Goal: Information Seeking & Learning: Learn about a topic

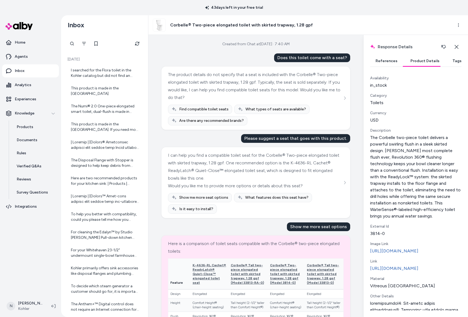
scroll to position [560, 0]
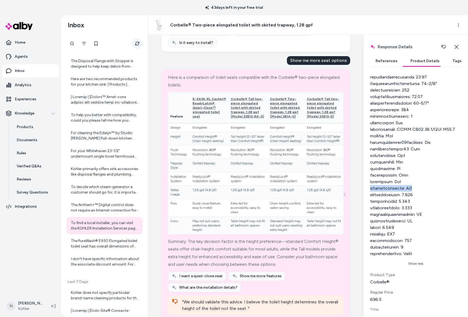
click at [141, 41] on button "Refresh" at bounding box center [137, 43] width 11 height 11
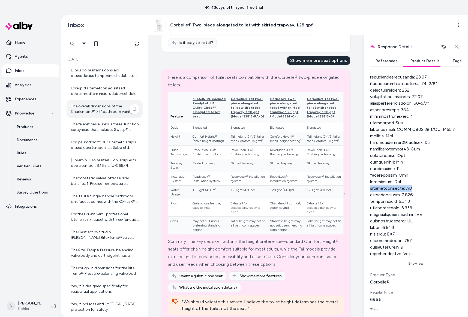
scroll to position [0, 0]
click at [104, 78] on div at bounding box center [105, 73] width 68 height 11
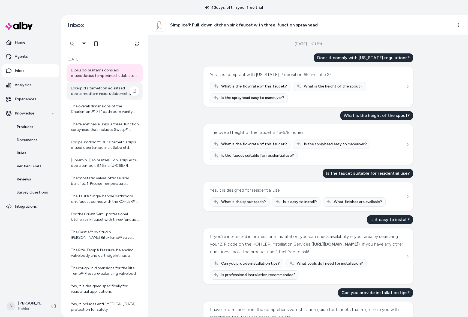
click at [83, 86] on div at bounding box center [105, 91] width 68 height 11
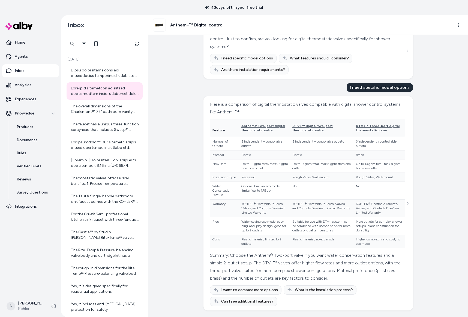
scroll to position [473, 0]
drag, startPoint x: 87, startPoint y: 102, endPoint x: 257, endPoint y: 103, distance: 170.4
click at [87, 102] on div "The overall dimensions of the Charlemont™ 72" bathroom vanity cabinet are appro…" at bounding box center [105, 108] width 76 height 17
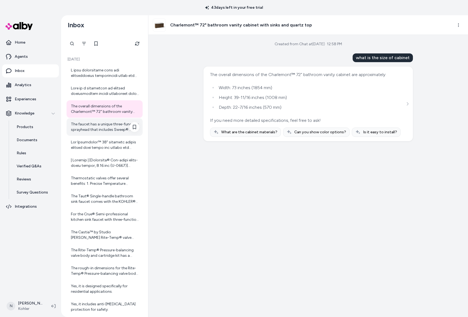
click at [80, 131] on div "The faucet has a unique three-function sprayhead that includes Sweep® Spray, Be…" at bounding box center [105, 127] width 68 height 11
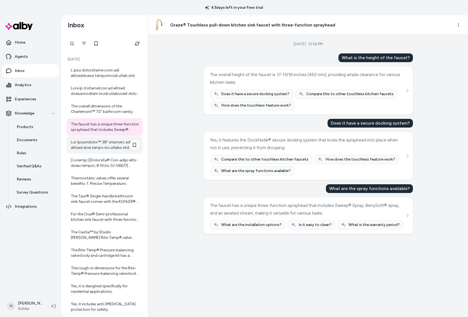
click at [107, 146] on div at bounding box center [105, 145] width 68 height 11
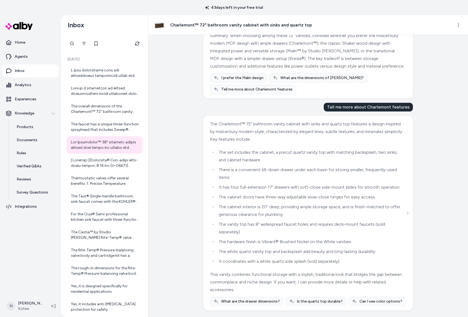
scroll to position [264, 0]
click at [113, 164] on div at bounding box center [105, 163] width 68 height 11
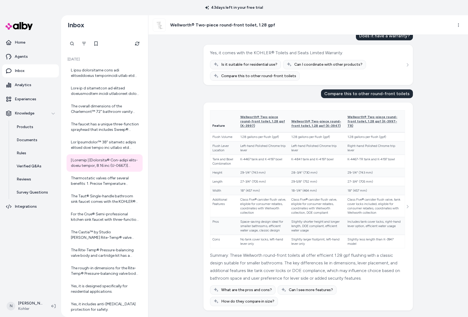
scroll to position [31, 0]
click at [111, 185] on div "Thermostatic valves offer several benefits: 1. Precise Temperature Control: The…" at bounding box center [105, 181] width 68 height 11
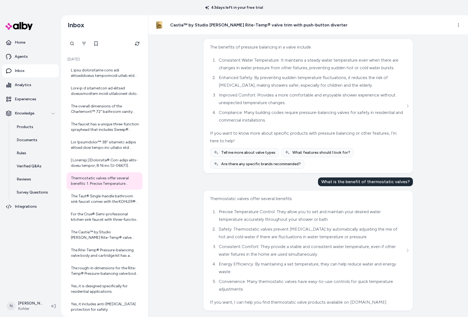
scroll to position [901, 0]
click at [102, 198] on div "The Taut® Single-handle bathroom sink faucet comes with the KOHLER® Faucet Life…" at bounding box center [105, 199] width 68 height 11
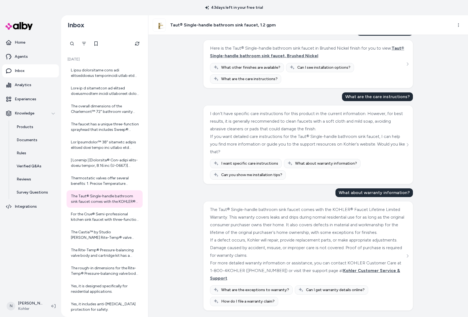
scroll to position [321, 0]
click at [104, 221] on div "For the Crue® Semi-professional kitchen sink faucet with three-function sprayhe…" at bounding box center [105, 217] width 68 height 11
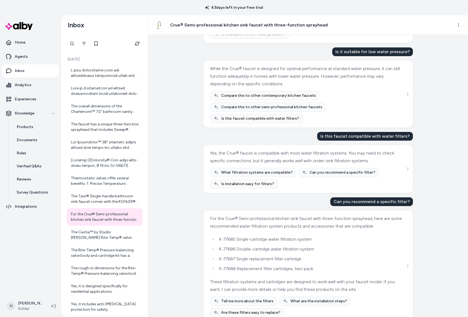
scroll to position [90, 0]
click at [99, 237] on div "The Castia™ by Studio [PERSON_NAME] Rite-Temp® valve trim you are viewing does …" at bounding box center [105, 235] width 68 height 11
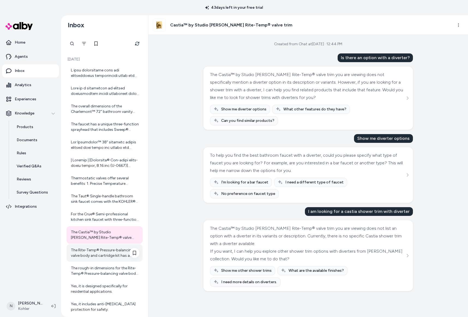
click at [83, 252] on div "The Rite-Temp® Pressure-balancing valve body and cartridge kit has a maximum fl…" at bounding box center [105, 253] width 68 height 11
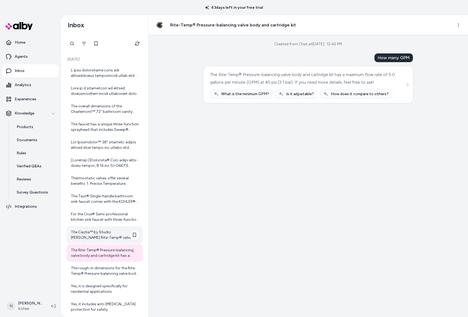
scroll to position [16, 0]
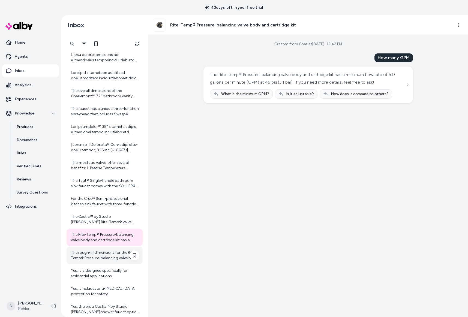
click at [106, 256] on div "The rough-in dimensions for the Rite-Temp® Pressure-balancing valve body and ca…" at bounding box center [105, 255] width 68 height 11
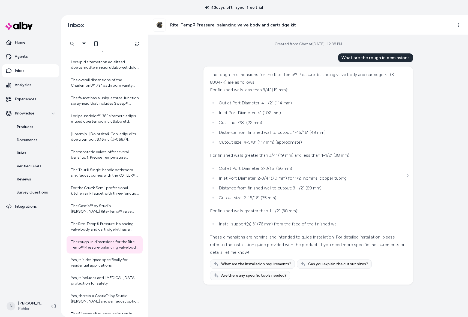
scroll to position [40, 0]
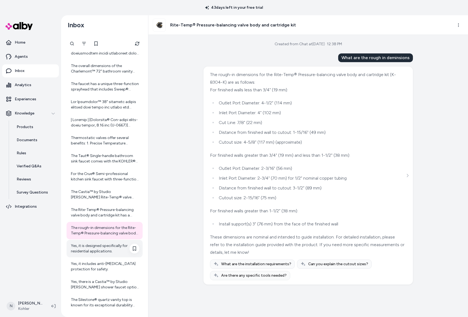
click at [107, 245] on div "Yes, it is designed specifically for residential applications." at bounding box center [105, 248] width 68 height 11
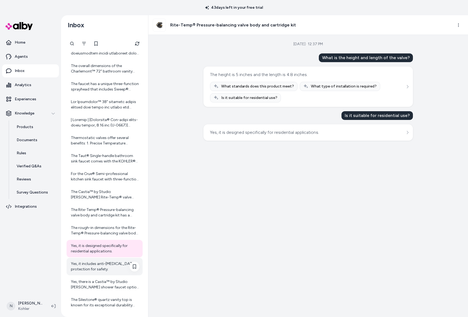
click at [109, 264] on div "Yes, it includes anti-[MEDICAL_DATA] protection for safety." at bounding box center [105, 266] width 68 height 11
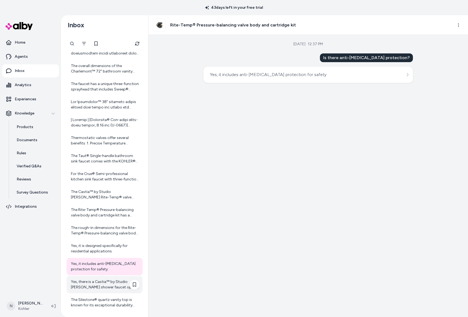
scroll to position [70, 0]
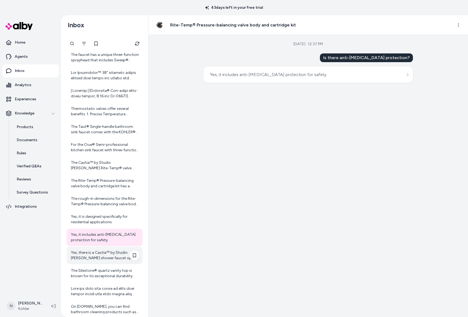
click at [87, 257] on div "Yes, there is a Castia™ by Studio [PERSON_NAME] shower faucet option with a div…" at bounding box center [105, 255] width 68 height 11
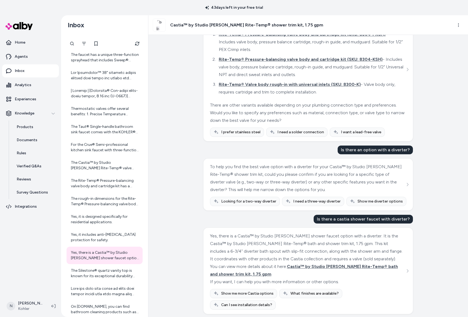
scroll to position [141, 0]
click at [101, 272] on div "The Silestone® quartz vanity top is known for its exceptional durability and st…" at bounding box center [105, 273] width 68 height 11
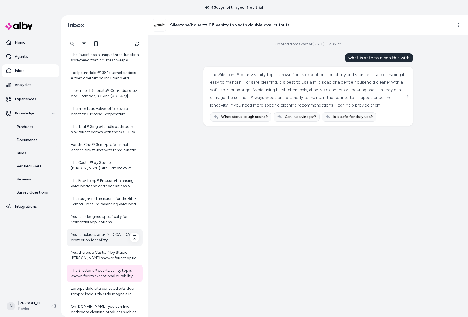
scroll to position [108, 0]
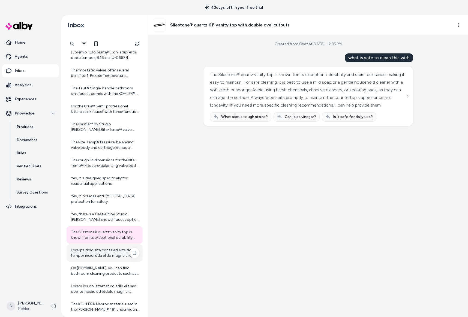
click at [97, 257] on div at bounding box center [105, 253] width 68 height 11
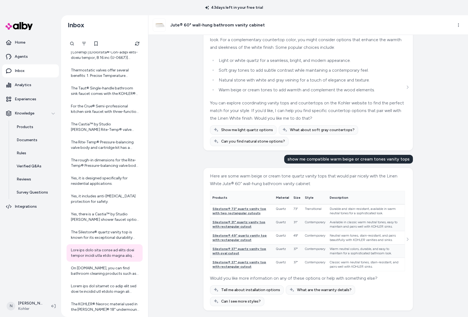
scroll to position [49, 0]
click at [103, 271] on div "On [DOMAIN_NAME], you can find bathroom cleaning products such as: - Cleaners s…" at bounding box center [105, 270] width 68 height 11
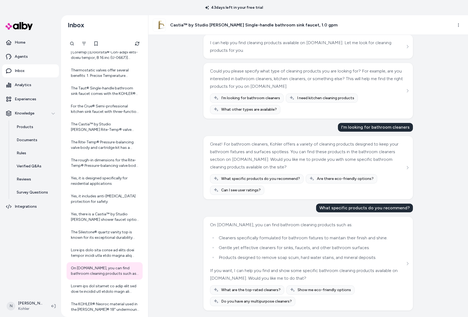
scroll to position [32, 0]
click at [101, 290] on div at bounding box center [105, 288] width 68 height 11
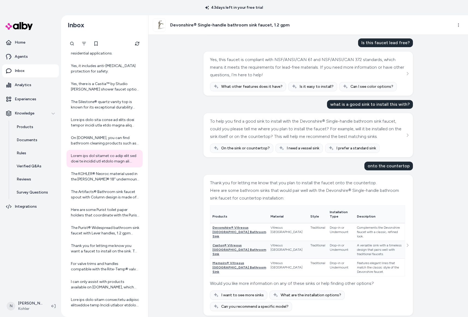
scroll to position [80, 0]
click at [107, 178] on div "The KOHLER® Neoroc material used in the [PERSON_NAME]® 18" undermount bar sink …" at bounding box center [105, 176] width 68 height 11
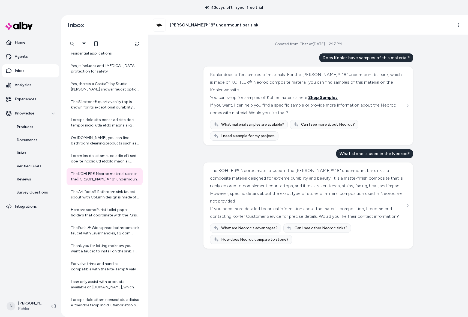
click at [316, 99] on span "Shop Samples" at bounding box center [322, 97] width 29 height 5
click at [134, 175] on icon at bounding box center [134, 176] width 4 height 4
click at [114, 197] on div "The Artifacts® Bathroom sink faucet spout with Column design is made of metal. …" at bounding box center [105, 194] width 68 height 11
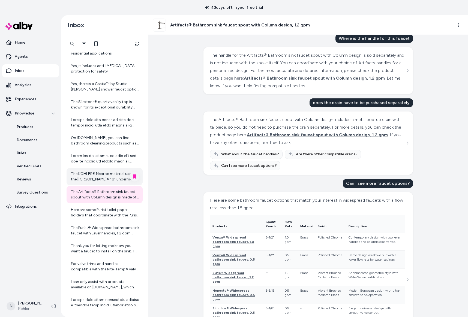
scroll to position [14, 0]
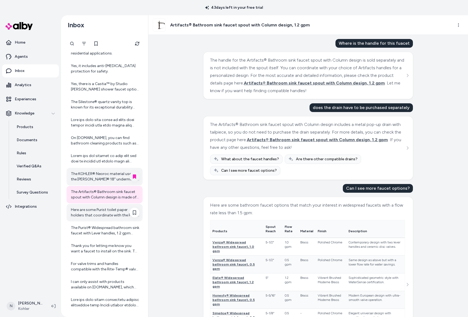
click at [100, 210] on div "Here are some Purist toilet paper holders that coordinate with the Purist colle…" at bounding box center [105, 212] width 68 height 11
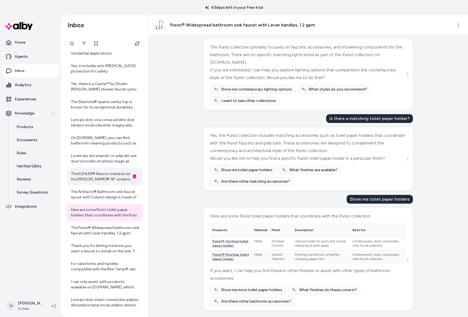
scroll to position [626, 0]
click at [108, 227] on div "The Purist® Widespread bathroom sink faucet with Lever handles, 1.2 gpm does no…" at bounding box center [105, 230] width 68 height 11
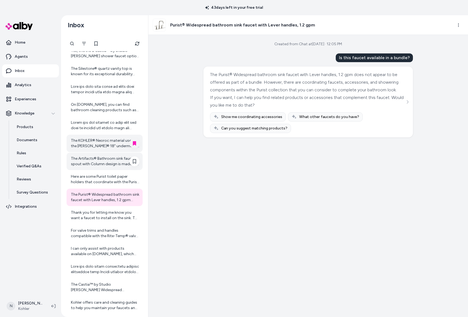
scroll to position [290, 0]
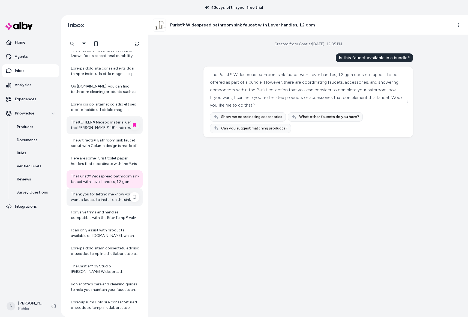
click at [107, 196] on div "Thank you for letting me know you want a faucet to install on the sink. To help…" at bounding box center [105, 197] width 68 height 11
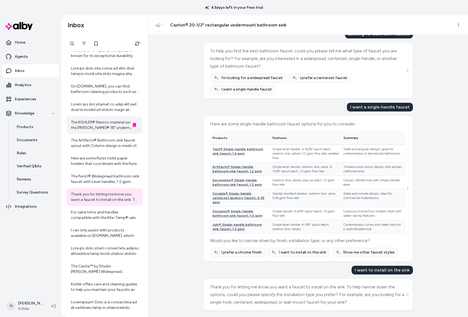
scroll to position [161, 0]
click at [133, 198] on icon at bounding box center [134, 197] width 4 height 4
click at [429, 233] on div "[DATE] · 11:50 AM What type of faucet works with this sink? This sink requires …" at bounding box center [307, 176] width 319 height 282
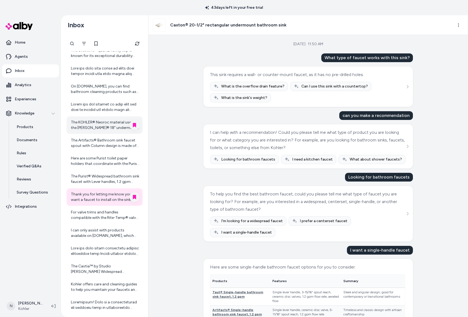
scroll to position [0, 0]
click at [117, 216] on div "For valve trims and handles compatible with the Rite-Temp® valve, the available…" at bounding box center [105, 215] width 68 height 11
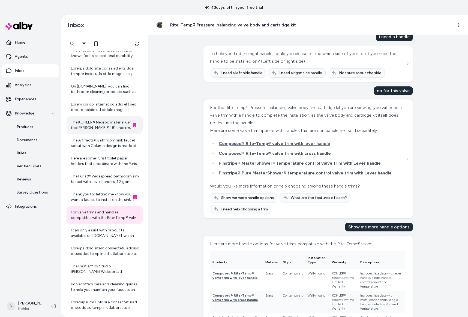
scroll to position [20, 0]
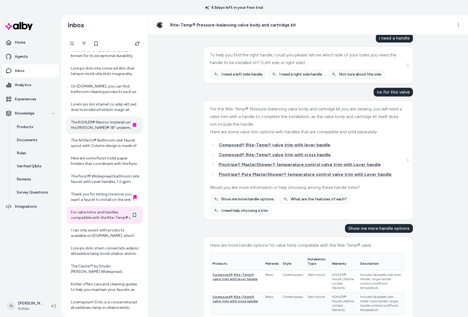
click at [136, 215] on icon at bounding box center [134, 215] width 3 height 4
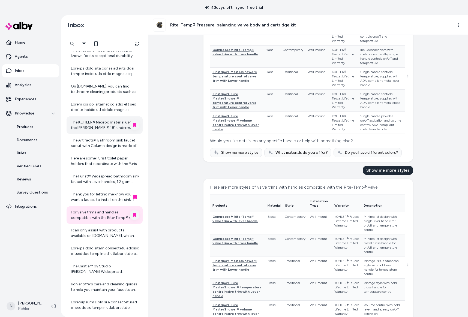
scroll to position [415, 0]
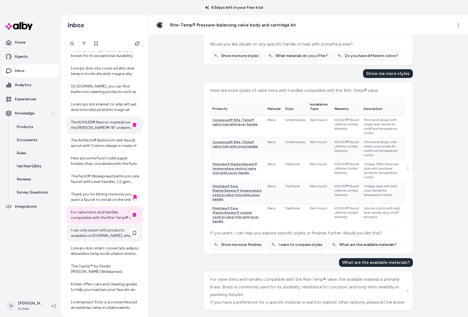
click at [115, 237] on div "I can only assist with products available on [DOMAIN_NAME], which are Kohler br…" at bounding box center [105, 233] width 68 height 11
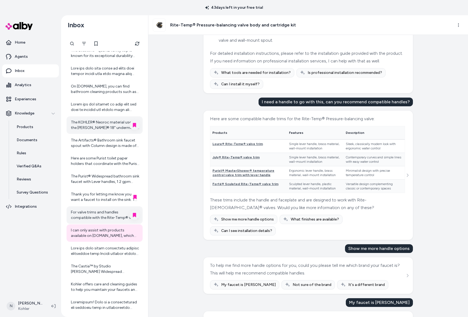
scroll to position [596, 0]
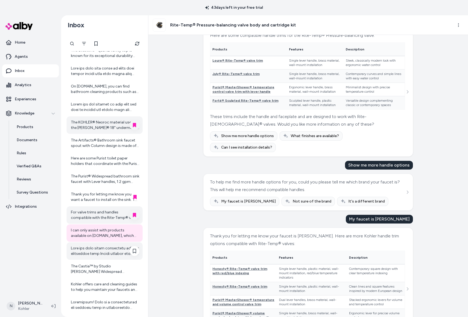
click at [105, 249] on div at bounding box center [105, 251] width 68 height 11
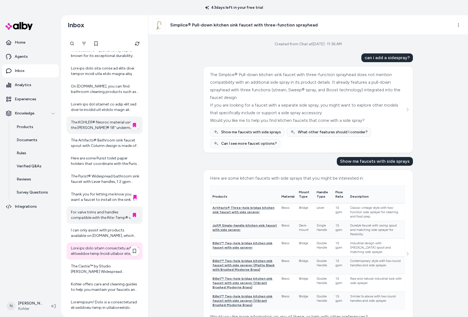
click at [104, 249] on div at bounding box center [105, 251] width 68 height 11
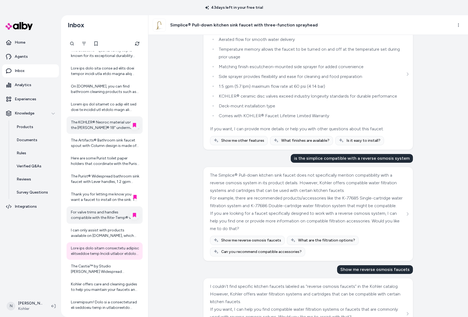
scroll to position [363, 0]
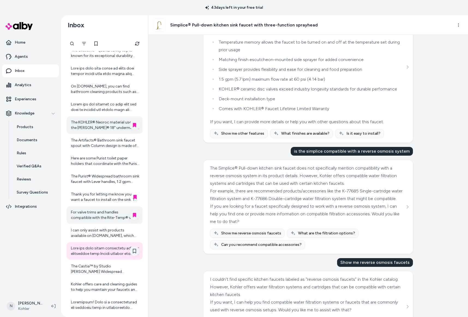
click at [135, 251] on icon at bounding box center [134, 251] width 4 height 4
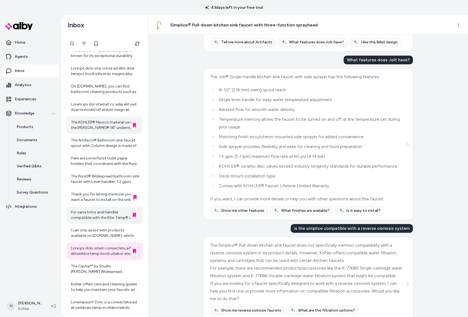
scroll to position [333, 0]
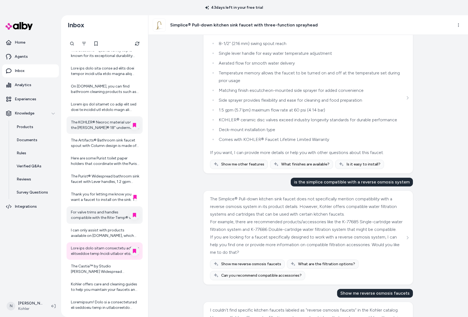
click at [134, 250] on icon at bounding box center [134, 251] width 3 height 4
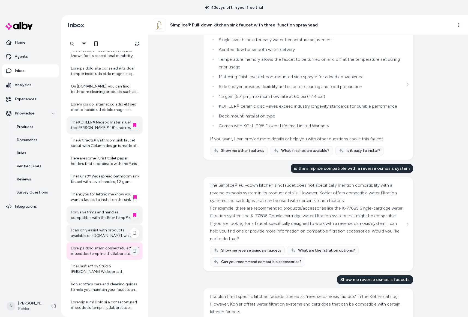
scroll to position [317, 0]
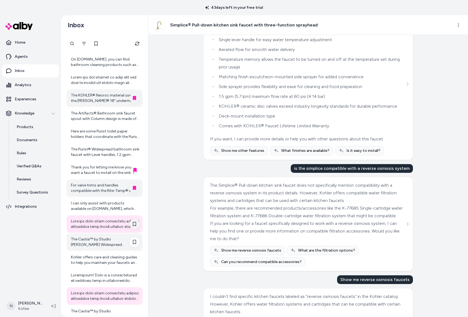
click at [105, 245] on div "The Castia™ by Studio [PERSON_NAME] Widespread bathroom sink faucet requires a …" at bounding box center [105, 242] width 68 height 11
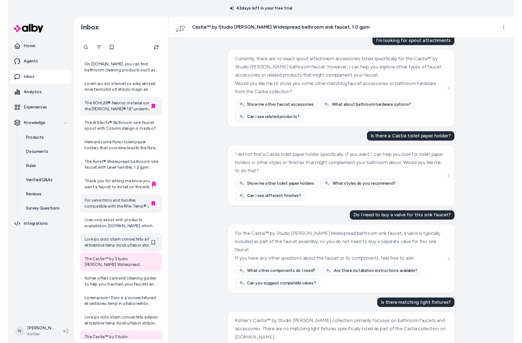
scroll to position [304, 0]
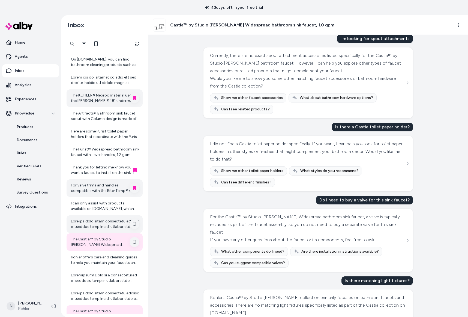
click at [135, 242] on icon at bounding box center [134, 242] width 4 height 4
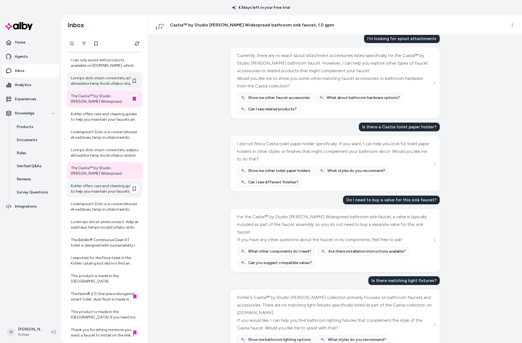
scroll to position [462, 0]
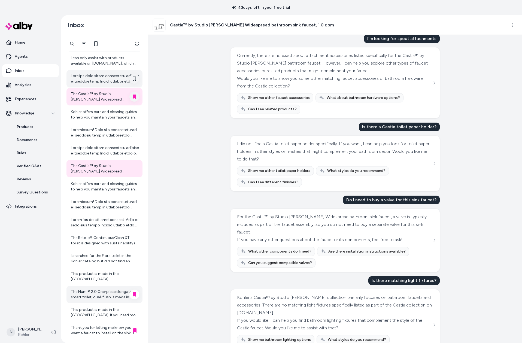
click at [106, 295] on div "The Numi® 2.0 One-piece elongated smart toilet, dual-flush is made in [GEOGRAPH…" at bounding box center [105, 294] width 68 height 11
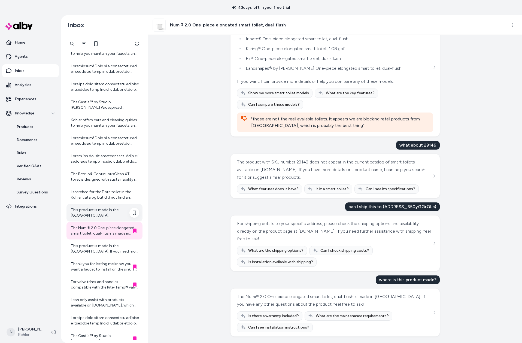
scroll to position [527, 0]
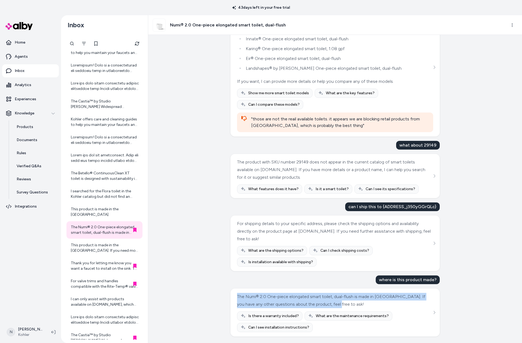
drag, startPoint x: 238, startPoint y: 296, endPoint x: 367, endPoint y: 300, distance: 129.0
click at [369, 300] on div "The Numi® 2.0 One-piece elongated smart toilet, dual-flush is made in [GEOGRAPH…" at bounding box center [334, 300] width 195 height 15
click at [431, 314] on button "See more" at bounding box center [434, 312] width 7 height 7
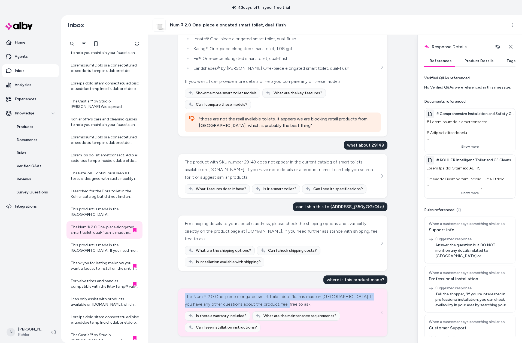
click at [467, 61] on button "Product Details" at bounding box center [479, 61] width 40 height 11
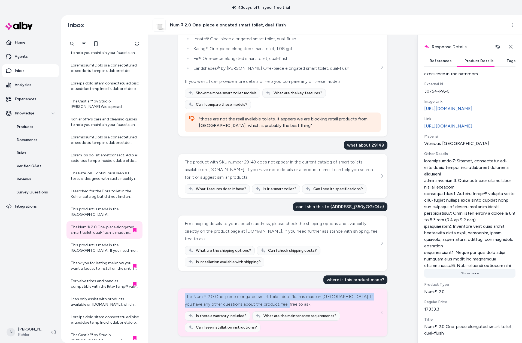
click at [467, 275] on button "Show more" at bounding box center [469, 273] width 91 height 9
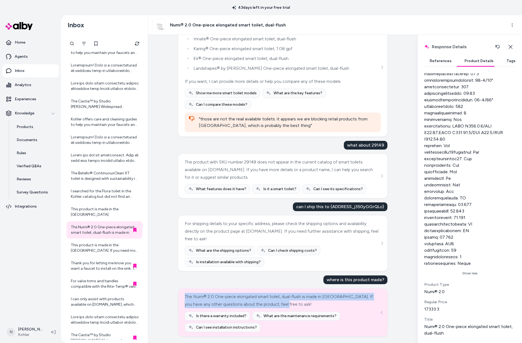
scroll to position [648, 0]
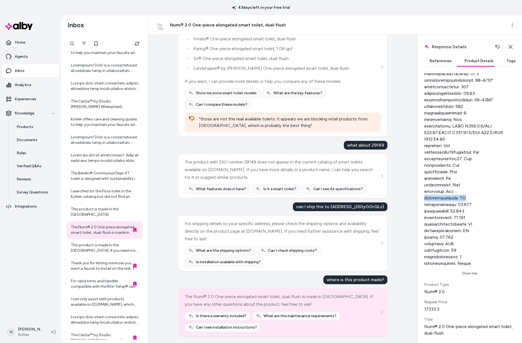
drag, startPoint x: 425, startPoint y: 199, endPoint x: 473, endPoint y: 198, distance: 48.5
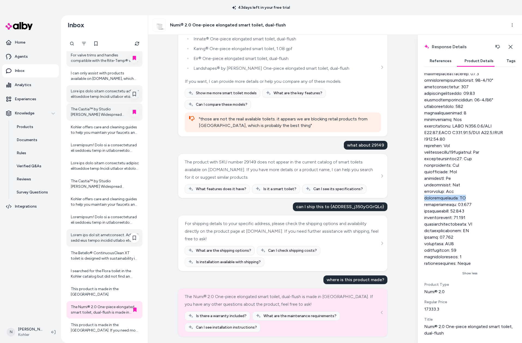
scroll to position [446, 0]
click at [107, 108] on div "The Castia™ by Studio [PERSON_NAME] Widespread bathroom sink faucet requires a …" at bounding box center [105, 112] width 68 height 11
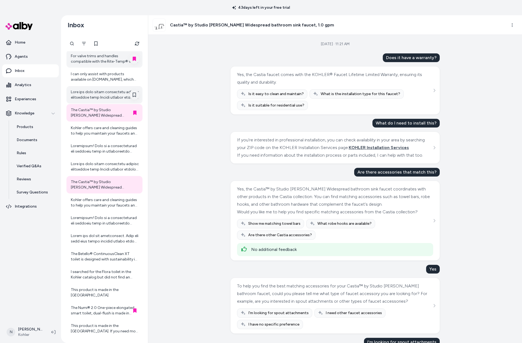
click at [108, 62] on div "For valve trims and handles compatible with the Rite-Temp® valve, the available…" at bounding box center [105, 58] width 68 height 11
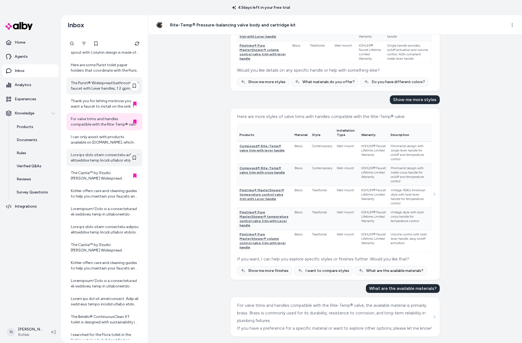
scroll to position [361, 0]
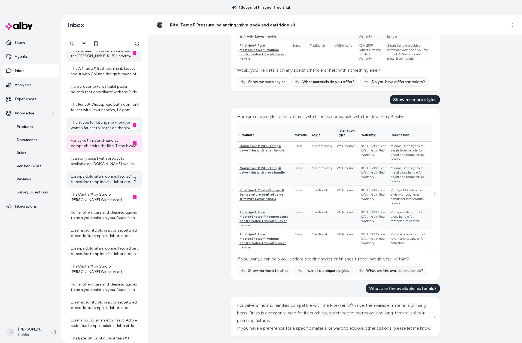
click at [113, 130] on div "Thank you for letting me know you want a faucet to install on the sink. To help…" at bounding box center [105, 125] width 68 height 11
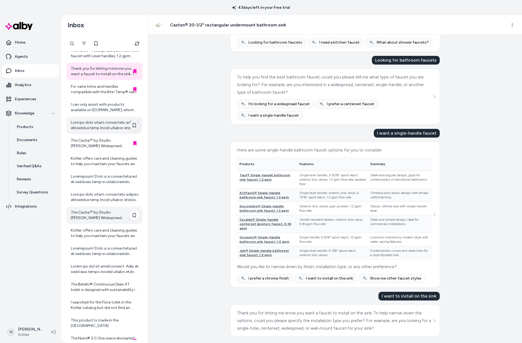
scroll to position [487, 0]
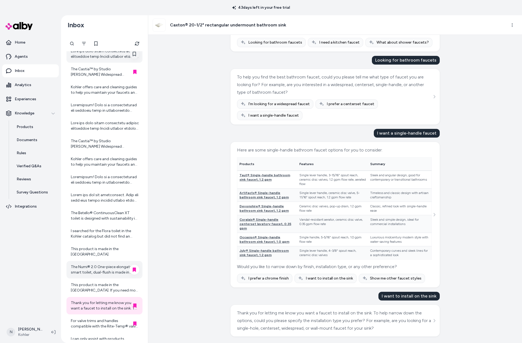
click at [98, 271] on div "The Numi® 2.0 One-piece elongated smart toilet, dual-flush is made in [GEOGRAPH…" at bounding box center [105, 269] width 68 height 11
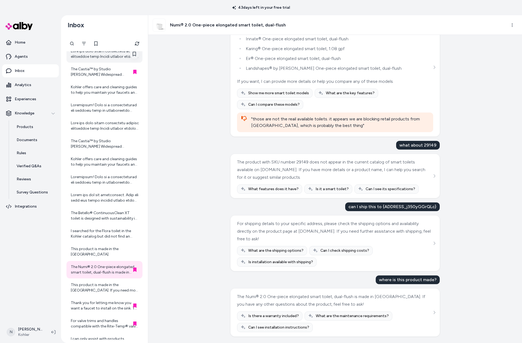
scroll to position [574, 0]
click at [111, 308] on div "Thank you for letting me know you want a faucet to install on the sink. To help…" at bounding box center [105, 305] width 68 height 11
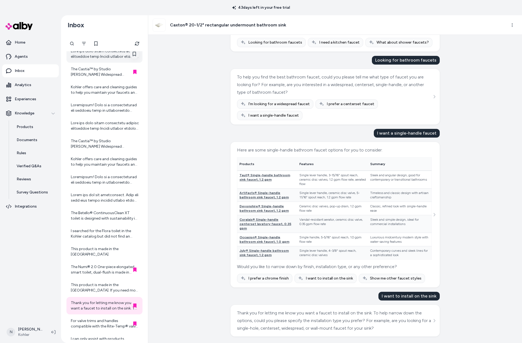
scroll to position [134, 0]
click at [100, 317] on div "For valve trims and handles compatible with the Rite-Temp® valve, the available…" at bounding box center [105, 323] width 68 height 11
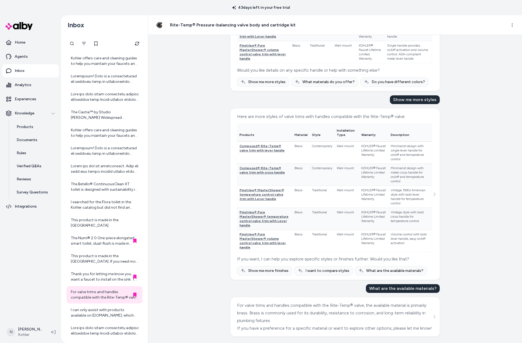
scroll to position [559, 0]
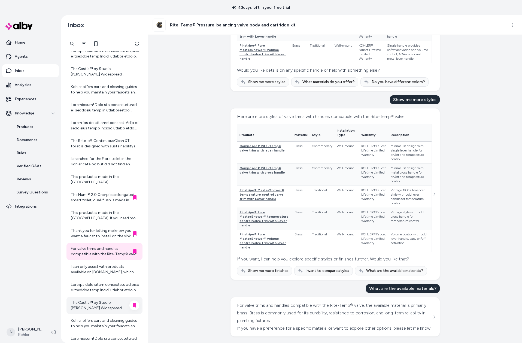
click at [104, 304] on div "The Castia™ by Studio [PERSON_NAME] Widespread bathroom sink faucet requires a …" at bounding box center [105, 305] width 68 height 11
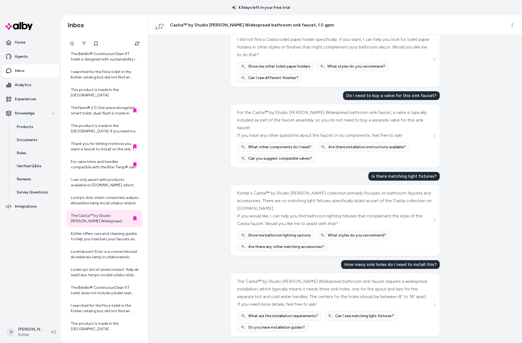
scroll to position [729, 0]
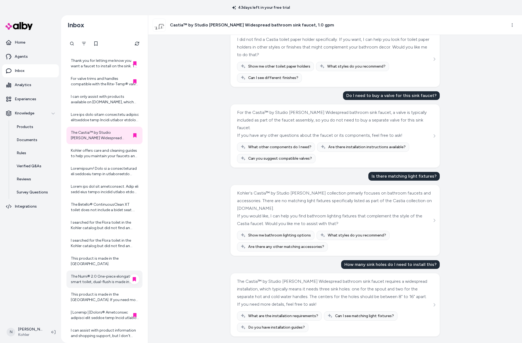
click at [112, 278] on div "The Numi® 2.0 One-piece elongated smart toilet, dual-flush is made in [GEOGRAPH…" at bounding box center [105, 279] width 68 height 11
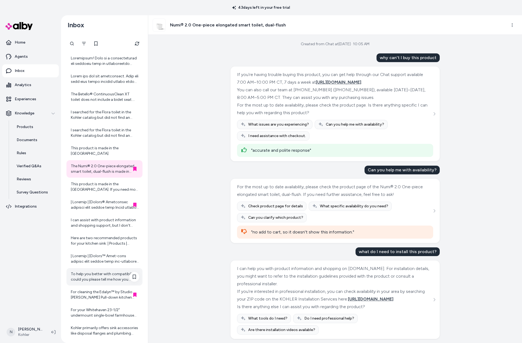
scroll to position [857, 0]
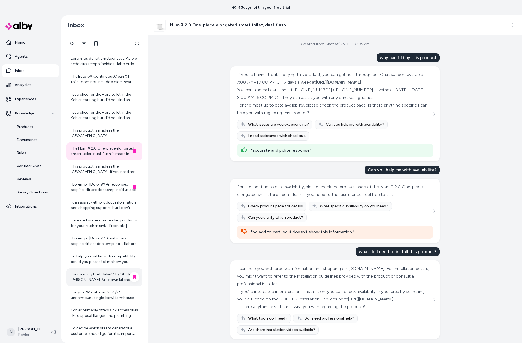
click at [102, 277] on div "For cleaning the Edalyn™ by Studio [PERSON_NAME] Pull-down kitchen sink faucet,…" at bounding box center [105, 277] width 68 height 11
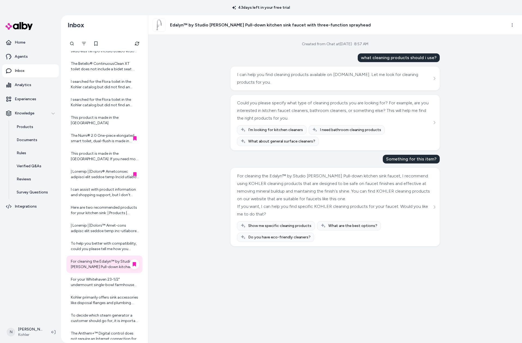
scroll to position [878, 0]
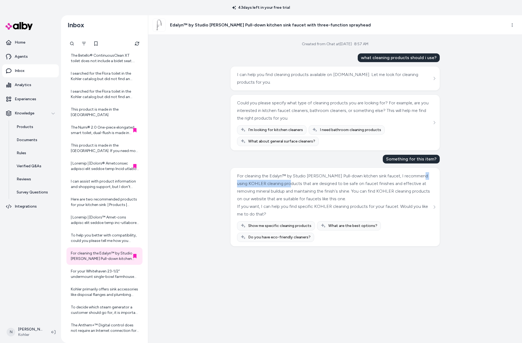
drag, startPoint x: 237, startPoint y: 184, endPoint x: 294, endPoint y: 181, distance: 57.0
click at [294, 181] on div "For cleaning the Edalyn™ by Studio [PERSON_NAME] Pull-down kitchen sink faucet,…" at bounding box center [334, 187] width 195 height 31
drag, startPoint x: 314, startPoint y: 206, endPoint x: 391, endPoint y: 205, distance: 77.4
click at [391, 205] on div "If you want, I can help you find specific KOHLER cleaning products for your fau…" at bounding box center [334, 210] width 195 height 15
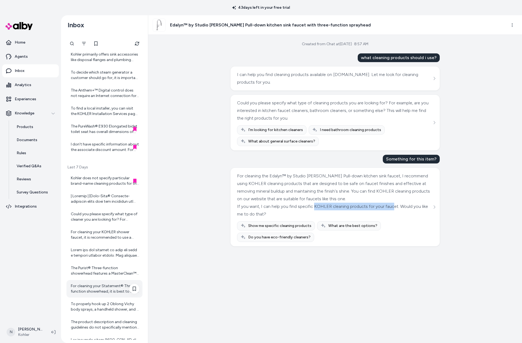
scroll to position [1114, 0]
click at [105, 179] on div "Kohler does not specify particular brand-name cleaning products for the Cinq™ S…" at bounding box center [105, 179] width 68 height 11
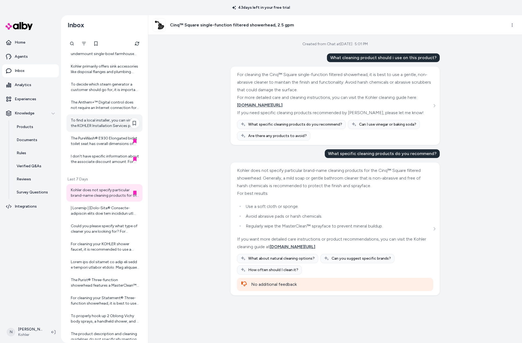
scroll to position [1102, 0]
click at [104, 155] on div "I don't have specific information about the associate discount amount. For deta…" at bounding box center [105, 158] width 68 height 11
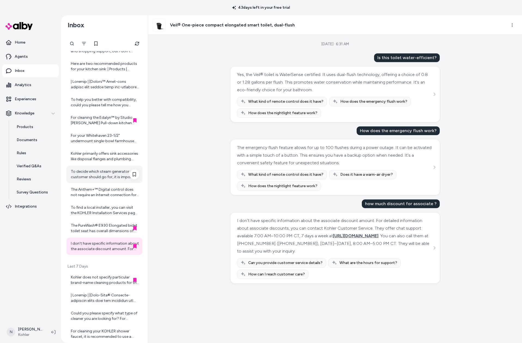
scroll to position [1012, 0]
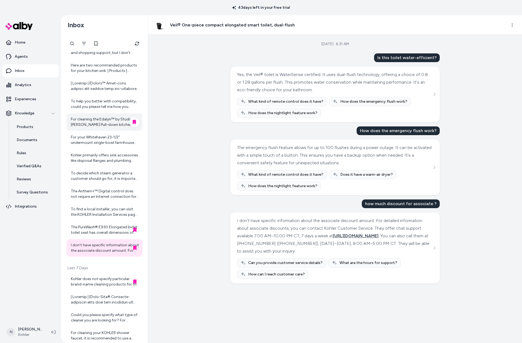
click at [91, 117] on div "For cleaning the Edalyn™ by Studio [PERSON_NAME] Pull-down kitchen sink faucet,…" at bounding box center [105, 122] width 68 height 11
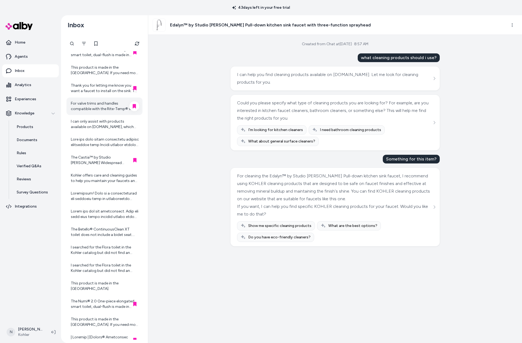
scroll to position [705, 0]
click at [93, 101] on div "For valve trims and handles compatible with the Rite-Temp® valve, the available…" at bounding box center [105, 105] width 68 height 11
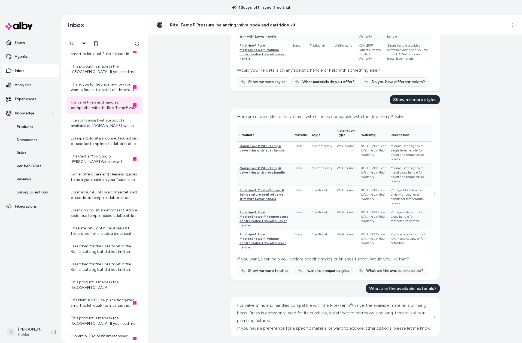
scroll to position [351, 0]
click at [93, 89] on div "Thank you for letting me know you want a faucet to install on the sink. To help…" at bounding box center [105, 87] width 68 height 11
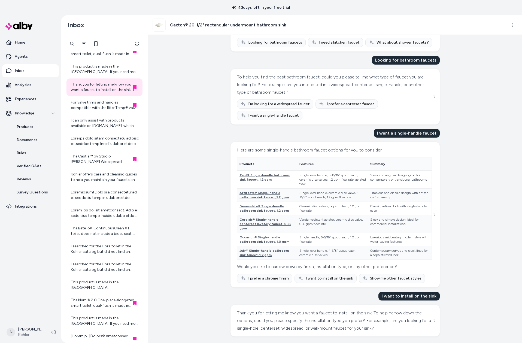
scroll to position [134, 0]
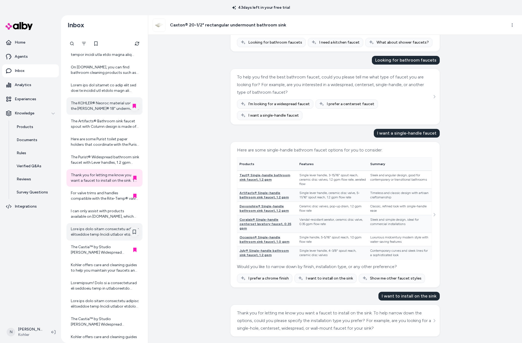
click at [97, 104] on div "The KOHLER® Neoroc material used in the [PERSON_NAME]® 18" undermount bar sink …" at bounding box center [105, 106] width 68 height 11
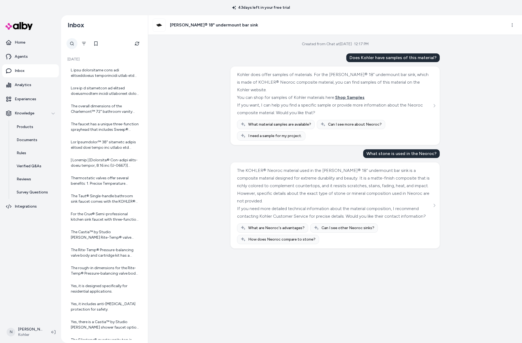
click at [74, 46] on button at bounding box center [72, 43] width 11 height 11
click at [72, 43] on icon at bounding box center [72, 43] width 4 height 4
click at [72, 44] on icon at bounding box center [72, 43] width 4 height 4
click at [83, 44] on icon "Filter" at bounding box center [84, 43] width 4 height 4
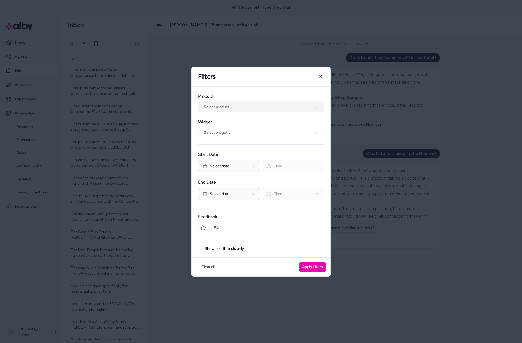
click at [294, 108] on button "Select product.." at bounding box center [261, 107] width 126 height 10
click at [317, 76] on button "Close" at bounding box center [320, 76] width 11 height 11
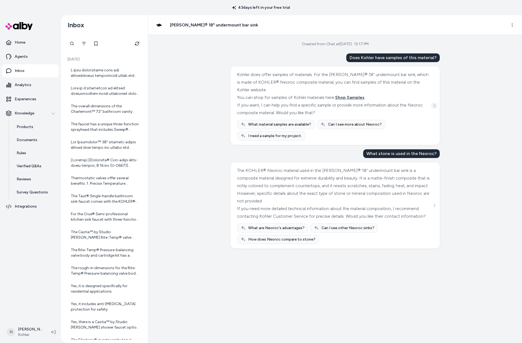
click at [436, 106] on icon "See more" at bounding box center [435, 106] width 4 height 4
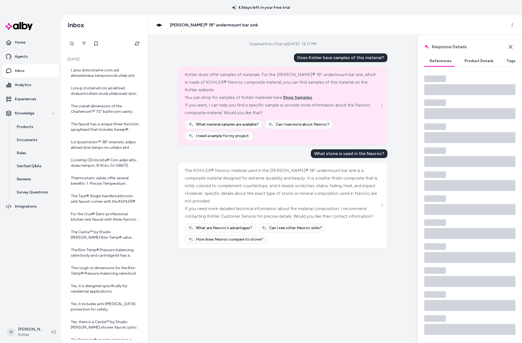
click at [467, 58] on button "Product Details" at bounding box center [479, 61] width 40 height 11
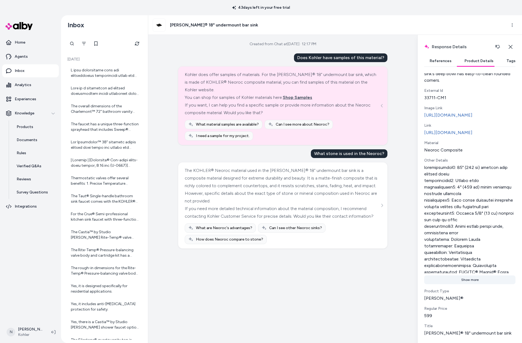
scroll to position [149, 0]
click at [467, 279] on button "Show more" at bounding box center [469, 280] width 91 height 9
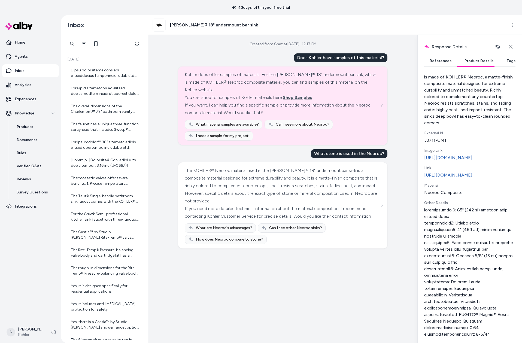
scroll to position [97, 0]
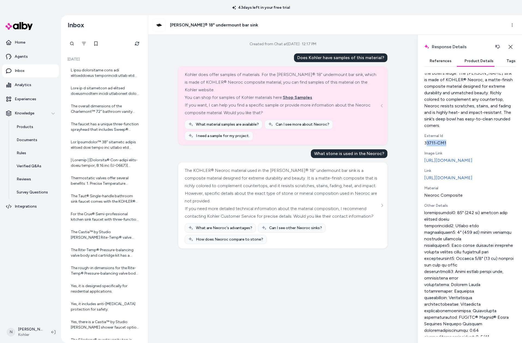
drag, startPoint x: 426, startPoint y: 137, endPoint x: 449, endPoint y: 136, distance: 22.9
click at [449, 140] on div "33711-CM1" at bounding box center [469, 143] width 91 height 7
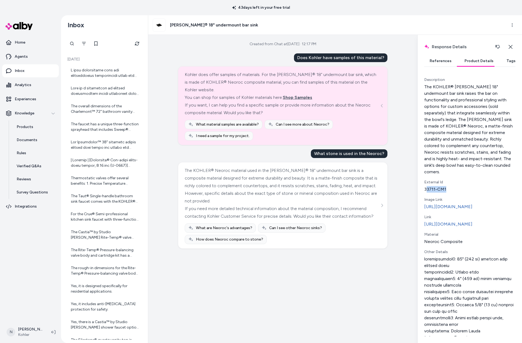
scroll to position [49, 0]
click at [432, 188] on div "33711-CM1" at bounding box center [469, 191] width 91 height 7
drag, startPoint x: 425, startPoint y: 184, endPoint x: 434, endPoint y: 183, distance: 9.8
click at [434, 187] on div "33711-CM1" at bounding box center [469, 190] width 91 height 7
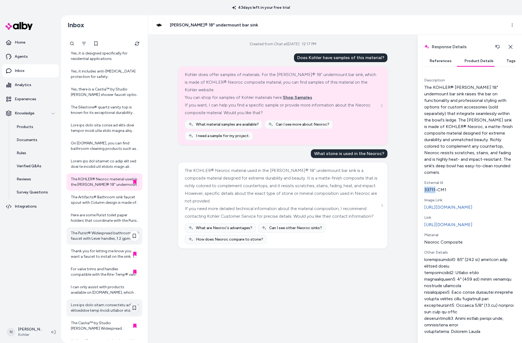
scroll to position [253, 0]
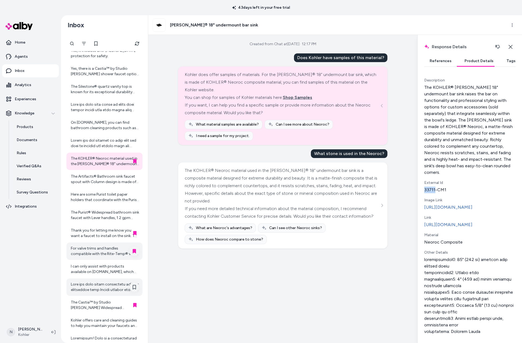
click at [105, 255] on div "For valve trims and handles compatible with the Rite-Temp® valve, the available…" at bounding box center [105, 251] width 68 height 11
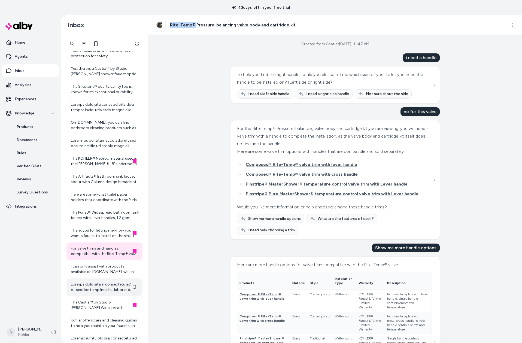
drag, startPoint x: 170, startPoint y: 26, endPoint x: 194, endPoint y: 25, distance: 24.5
click at [194, 25] on div "Rite-Temp® Pressure-balancing valve body and cartridge kit" at bounding box center [224, 25] width 143 height 13
drag, startPoint x: 385, startPoint y: 75, endPoint x: 400, endPoint y: 74, distance: 15.3
click at [400, 74] on div "To help you find the right handle, could you please tell me which side of your …" at bounding box center [334, 78] width 195 height 15
click at [433, 83] on button "See more" at bounding box center [434, 85] width 7 height 7
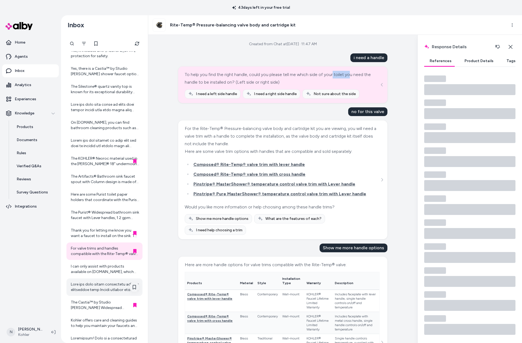
click at [467, 63] on button "Product Details" at bounding box center [479, 61] width 40 height 11
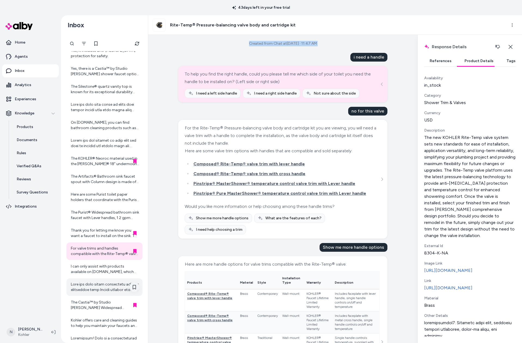
drag, startPoint x: 244, startPoint y: 44, endPoint x: 336, endPoint y: 43, distance: 91.9
click at [336, 43] on div "Created from Chat at [DATE] · 11:47 AM i need a handle To help you find the rig…" at bounding box center [282, 189] width 269 height 308
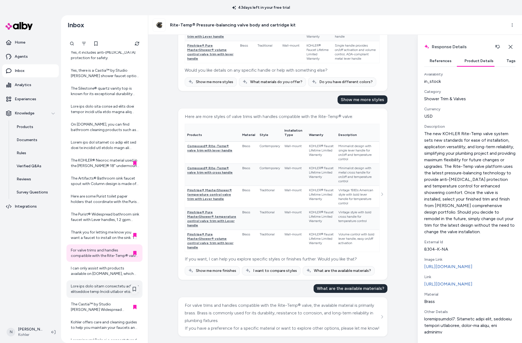
scroll to position [388, 0]
click at [99, 211] on div "The Purist® Widespread bathroom sink faucet with Lever handles, 1.2 gpm does no…" at bounding box center [105, 217] width 76 height 17
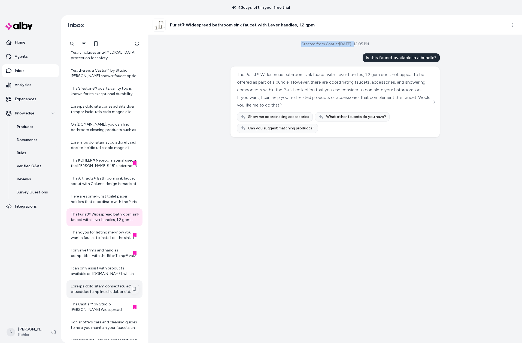
drag, startPoint x: 297, startPoint y: 43, endPoint x: 349, endPoint y: 43, distance: 52.3
click at [349, 43] on div "Created from Chat at [DATE] · 12:05 PM" at bounding box center [335, 43] width 68 height 5
click at [86, 236] on div "Thank you for letting me know you want a faucet to install on the sink. To help…" at bounding box center [105, 235] width 68 height 11
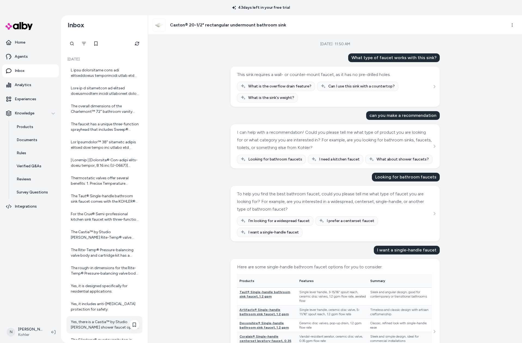
click at [97, 317] on div "Yes, there is a Castia™ by Studio [PERSON_NAME] shower faucet option with a div…" at bounding box center [105, 324] width 68 height 11
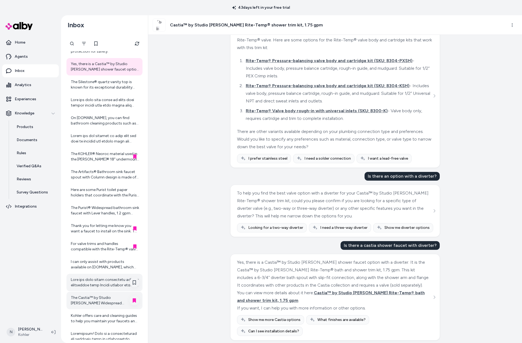
scroll to position [278, 0]
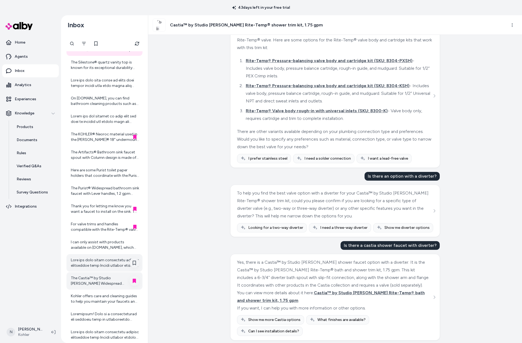
click at [99, 282] on div "The Castia™ by Studio [PERSON_NAME] Widespread bathroom sink faucet requires a …" at bounding box center [105, 281] width 68 height 11
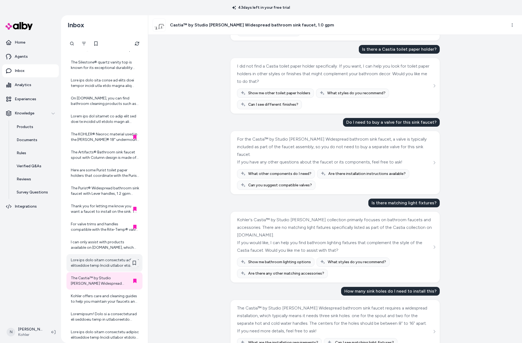
scroll to position [380, 0]
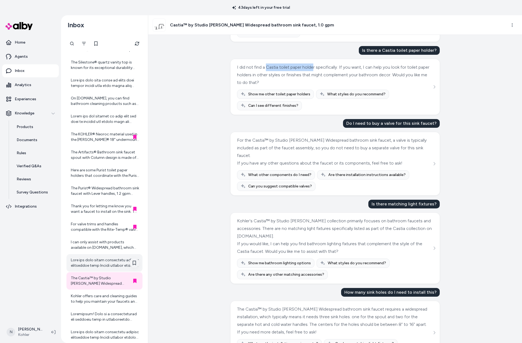
drag, startPoint x: 267, startPoint y: 83, endPoint x: 313, endPoint y: 84, distance: 45.8
click at [313, 84] on div "I did not find a Castia toilet paper holder specifically. If you want, I can he…" at bounding box center [334, 75] width 195 height 23
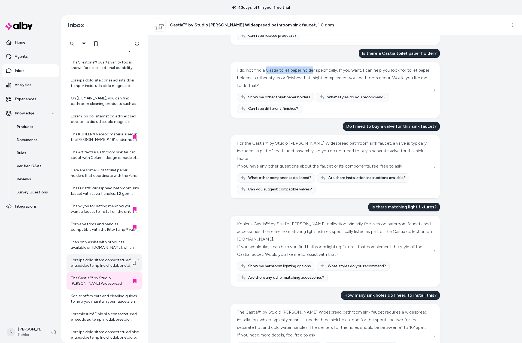
scroll to position [378, 0]
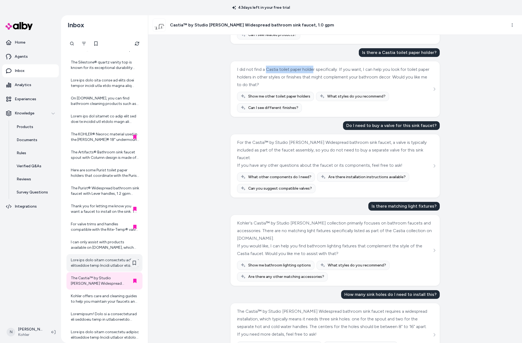
copy div "Castia toilet paper holde"
click at [83, 44] on icon "Filter" at bounding box center [84, 43] width 4 height 4
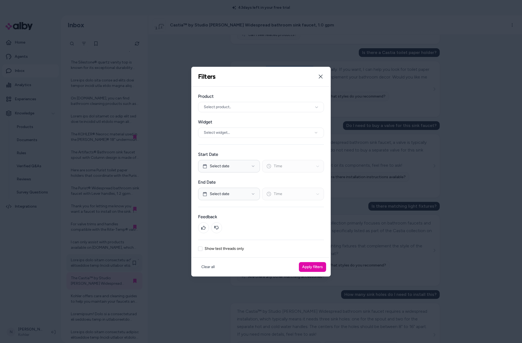
drag, startPoint x: 320, startPoint y: 77, endPoint x: 174, endPoint y: 92, distance: 146.6
click at [319, 77] on icon "button" at bounding box center [321, 76] width 4 height 4
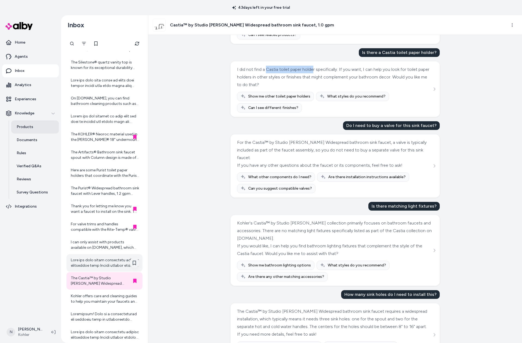
click at [36, 127] on link "Products" at bounding box center [35, 126] width 48 height 13
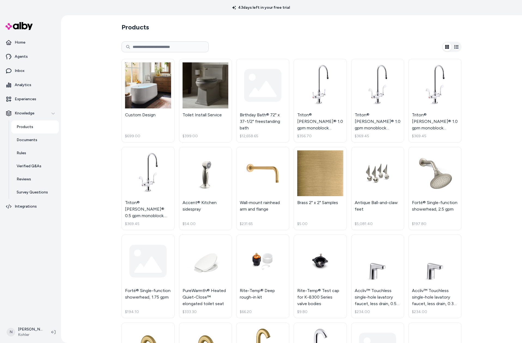
click at [166, 48] on input at bounding box center [165, 46] width 87 height 11
paste input "*****"
type input "*****"
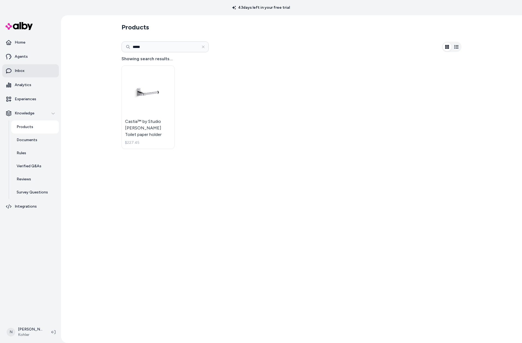
click at [28, 71] on link "Inbox" at bounding box center [30, 70] width 57 height 13
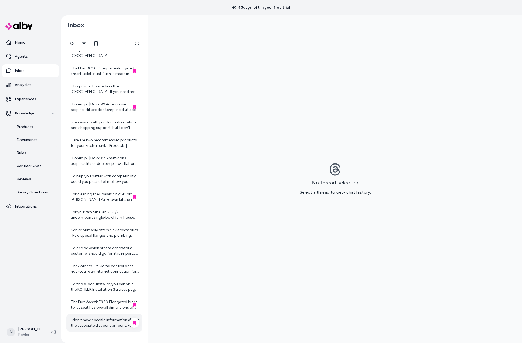
scroll to position [1042, 0]
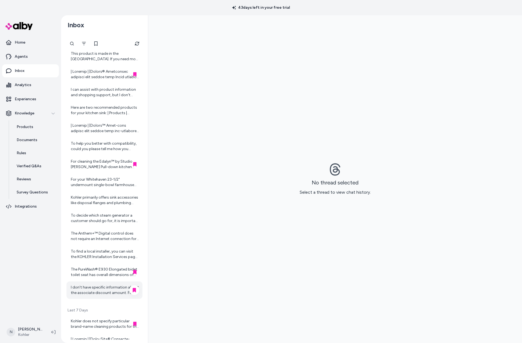
click at [103, 282] on div "I don't have specific information about the associate discount amount. For deta…" at bounding box center [105, 290] width 76 height 17
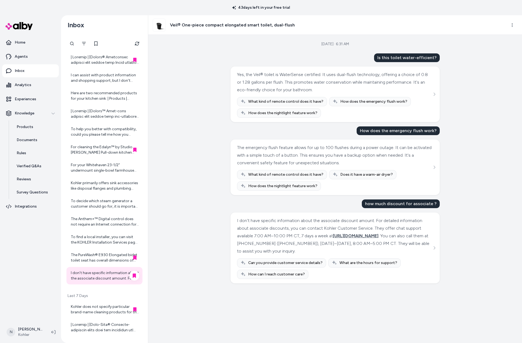
scroll to position [1073, 0]
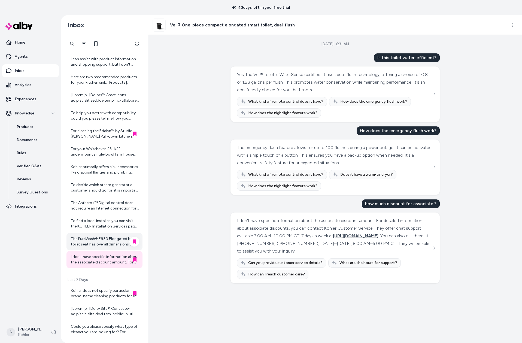
click at [103, 239] on div "The PureWash® E930 Elongated bidet toilet seat has overall dimensions of approx…" at bounding box center [105, 241] width 68 height 11
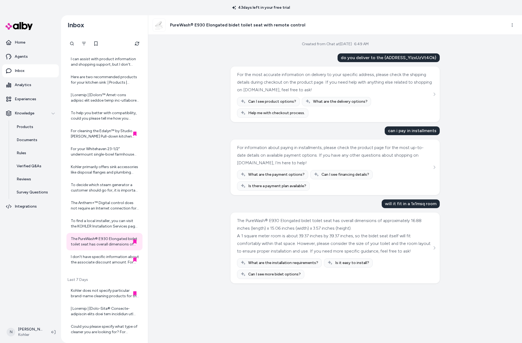
scroll to position [1112, 0]
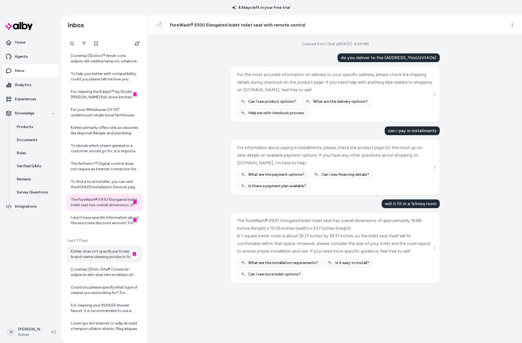
click at [108, 260] on div "Kohler does not specify particular brand-name cleaning products for the Cinq™ S…" at bounding box center [105, 254] width 76 height 17
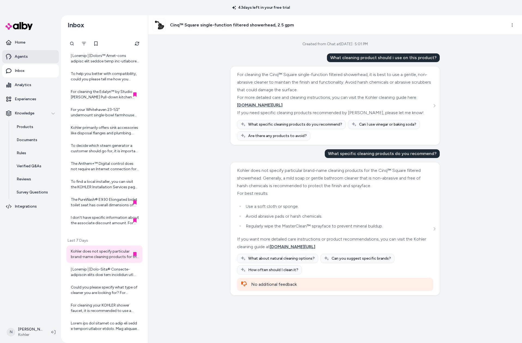
click at [29, 52] on link "Agents" at bounding box center [30, 56] width 57 height 13
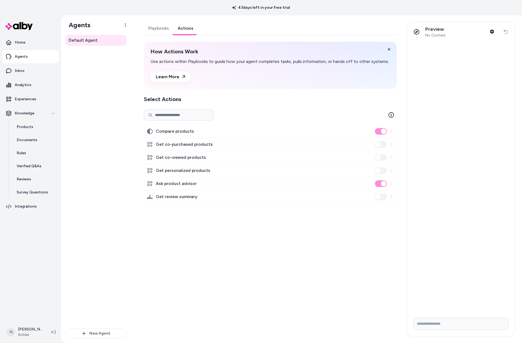
click at [186, 27] on link "Actions" at bounding box center [185, 28] width 25 height 13
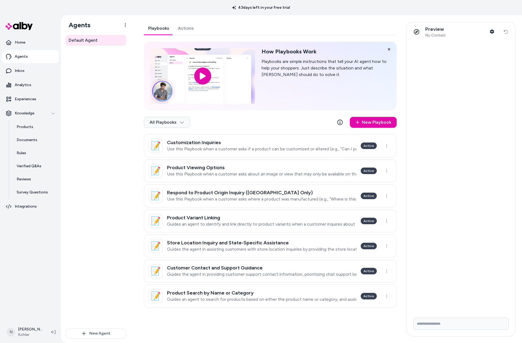
click at [162, 28] on link "Playbooks" at bounding box center [159, 28] width 30 height 13
click at [30, 45] on link "Home" at bounding box center [30, 42] width 57 height 13
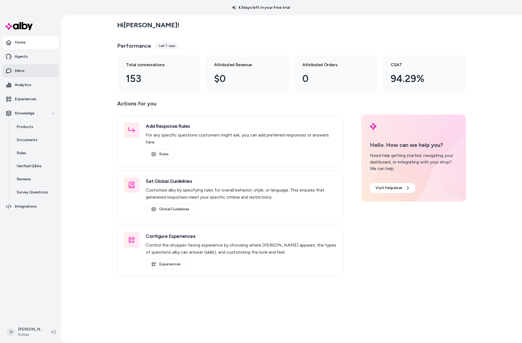
click at [26, 70] on link "Inbox" at bounding box center [30, 70] width 57 height 13
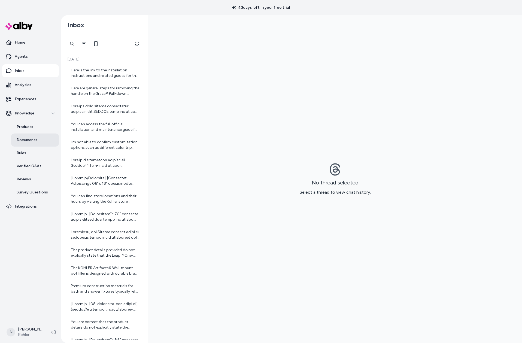
click at [29, 144] on link "Documents" at bounding box center [35, 140] width 48 height 13
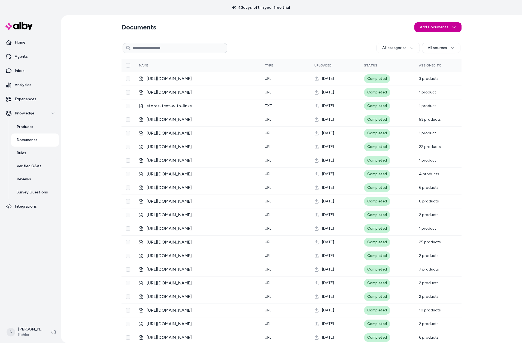
click at [445, 28] on html "43 days left in your free trial Home Agents Inbox Analytics Experiences Knowled…" at bounding box center [261, 171] width 522 height 343
click at [443, 49] on span "Import from URL" at bounding box center [442, 47] width 28 height 5
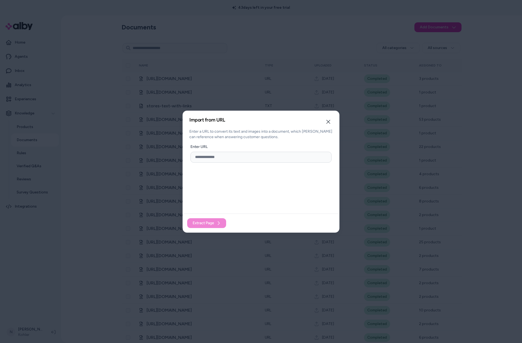
click at [209, 159] on input "url" at bounding box center [261, 157] width 141 height 11
click at [327, 125] on button "Close" at bounding box center [328, 121] width 11 height 11
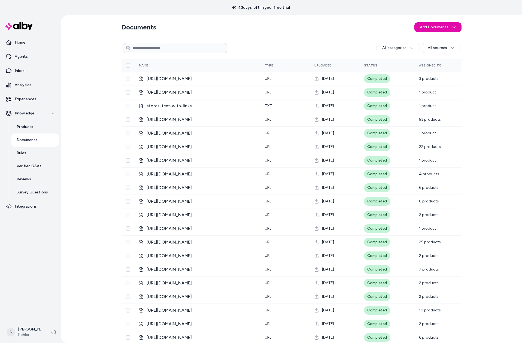
click at [204, 49] on input at bounding box center [175, 48] width 105 height 10
type input "********"
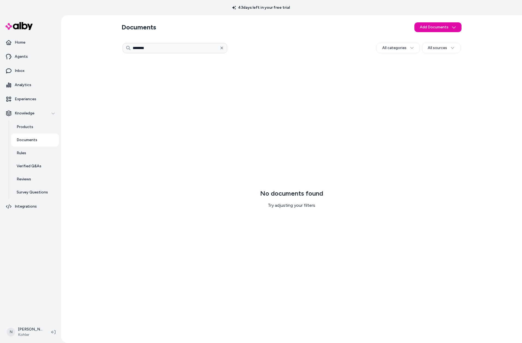
drag, startPoint x: 180, startPoint y: 46, endPoint x: 222, endPoint y: 52, distance: 41.9
click at [180, 46] on input "********" at bounding box center [175, 48] width 105 height 10
click at [224, 49] on icon "button" at bounding box center [222, 48] width 4 height 4
